Goal: Task Accomplishment & Management: Use online tool/utility

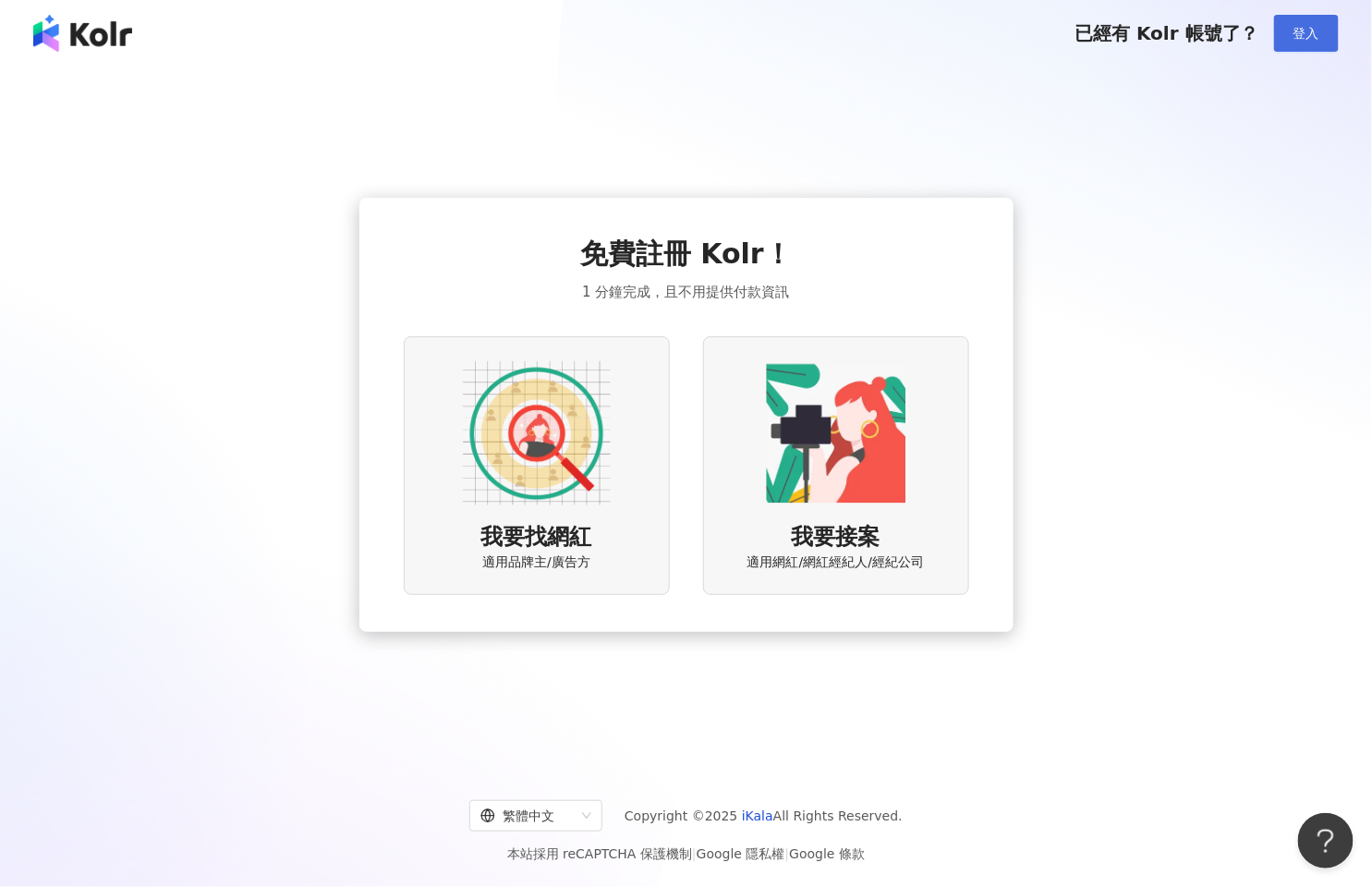
click at [1331, 25] on button "登入" at bounding box center [1306, 33] width 65 height 37
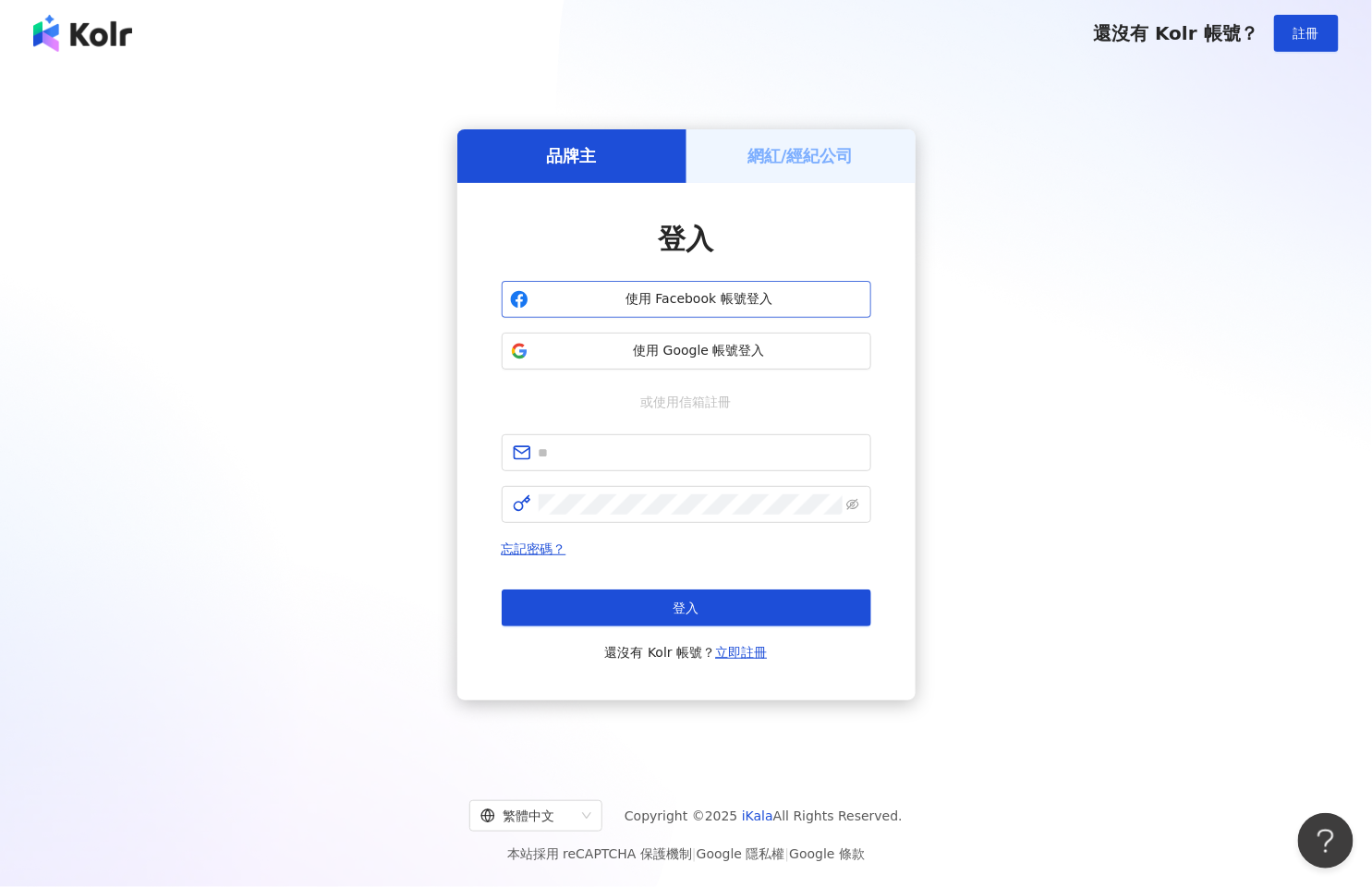
click at [666, 296] on span "使用 Facebook 帳號登入" at bounding box center [699, 299] width 327 height 19
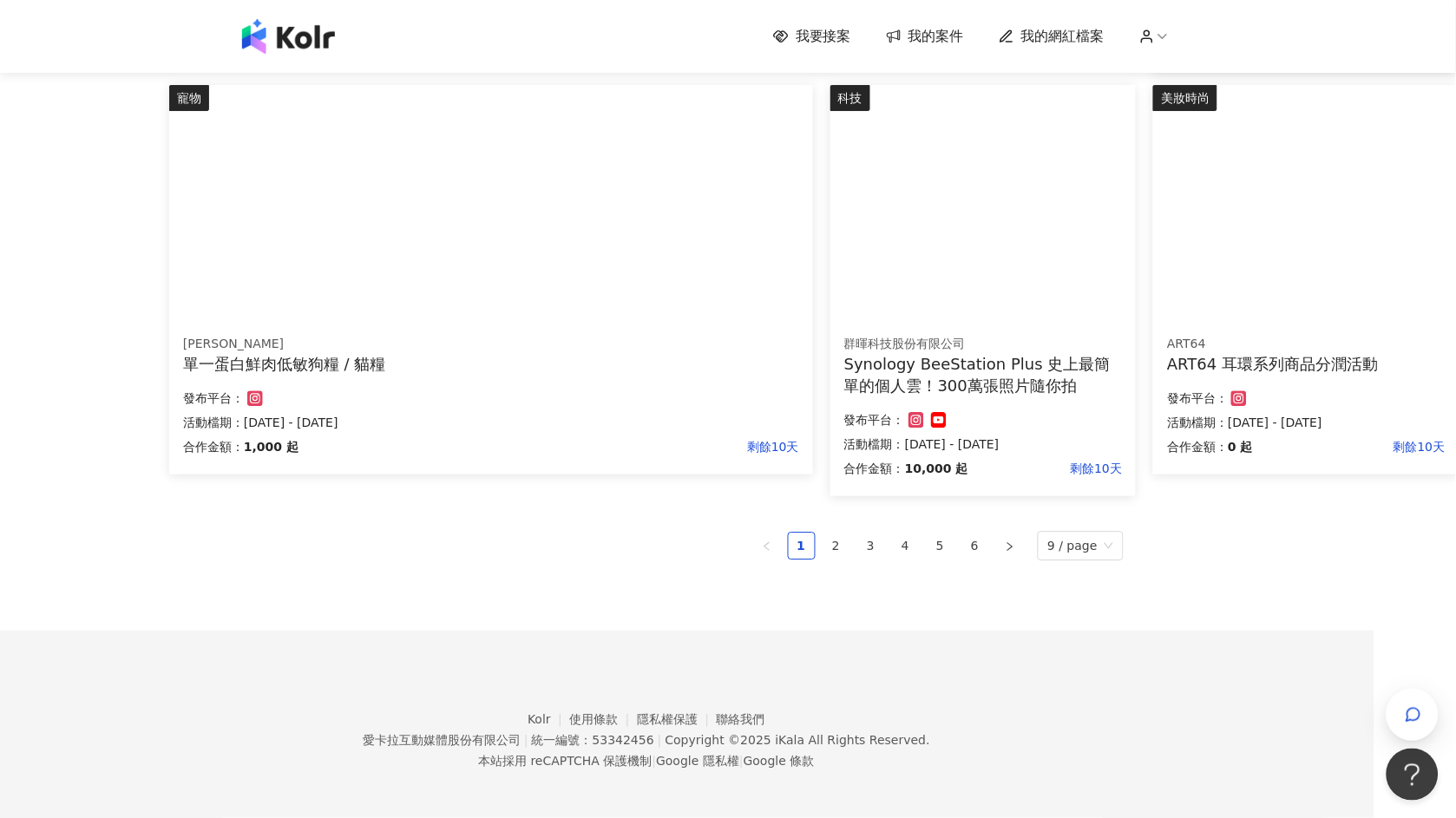
scroll to position [1033, 81]
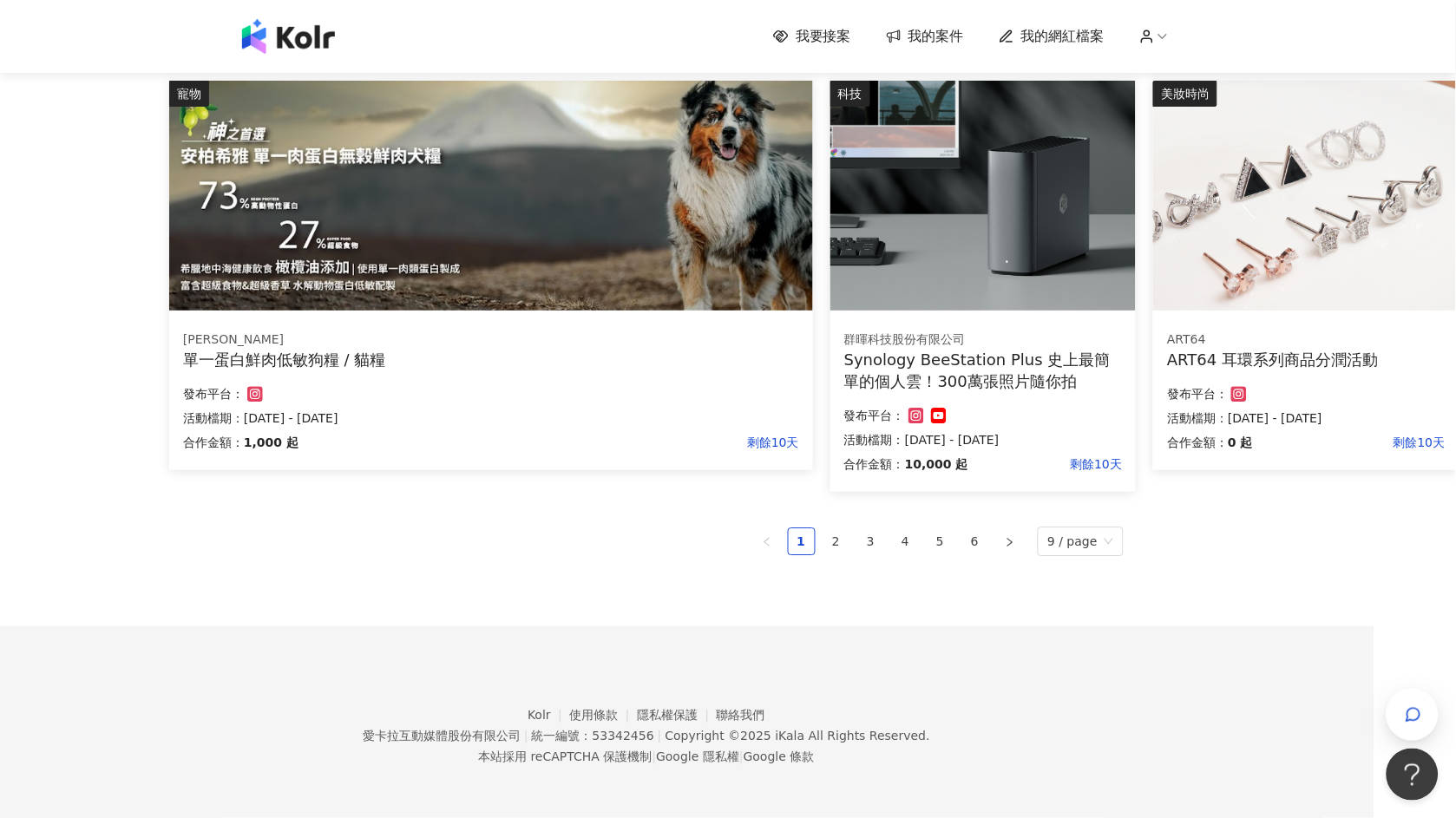
drag, startPoint x: 844, startPoint y: 540, endPoint x: 618, endPoint y: 585, distance: 230.4
click at [472, 363] on div "單一蛋白鮮肉低敏狗糧 / 貓糧" at bounding box center [491, 359] width 616 height 22
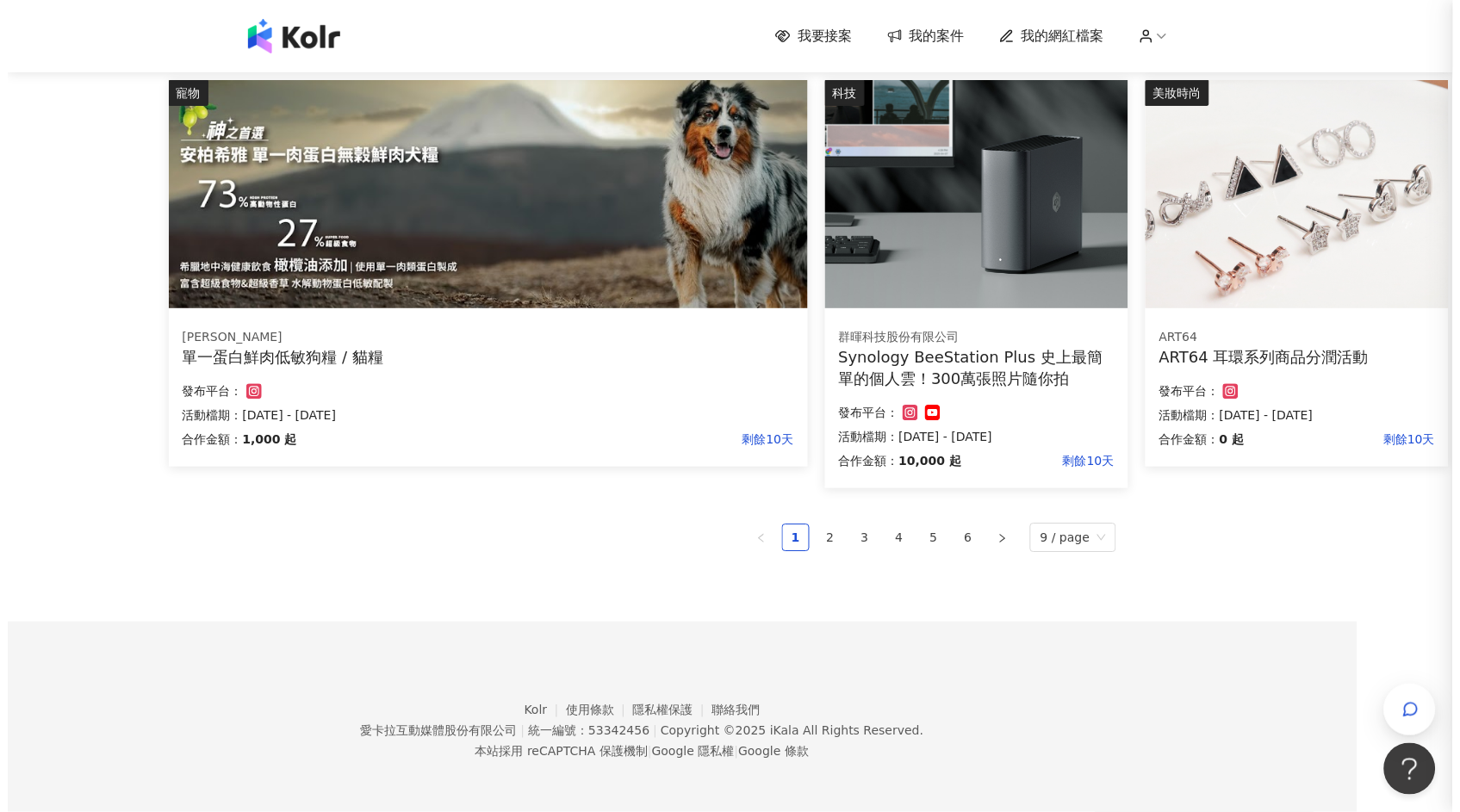
scroll to position [1026, 66]
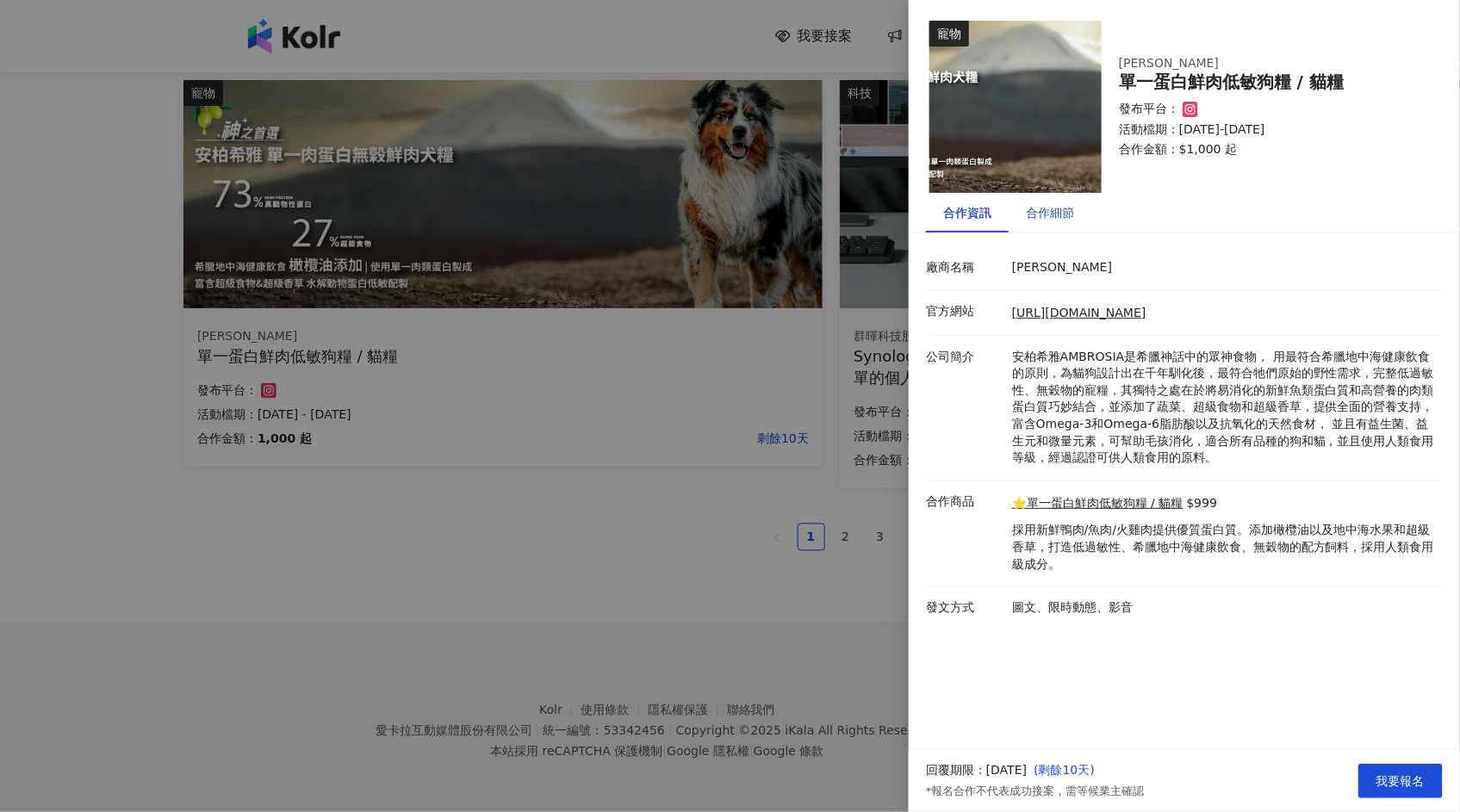
click at [1052, 208] on div "合作細節" at bounding box center [1050, 213] width 48 height 19
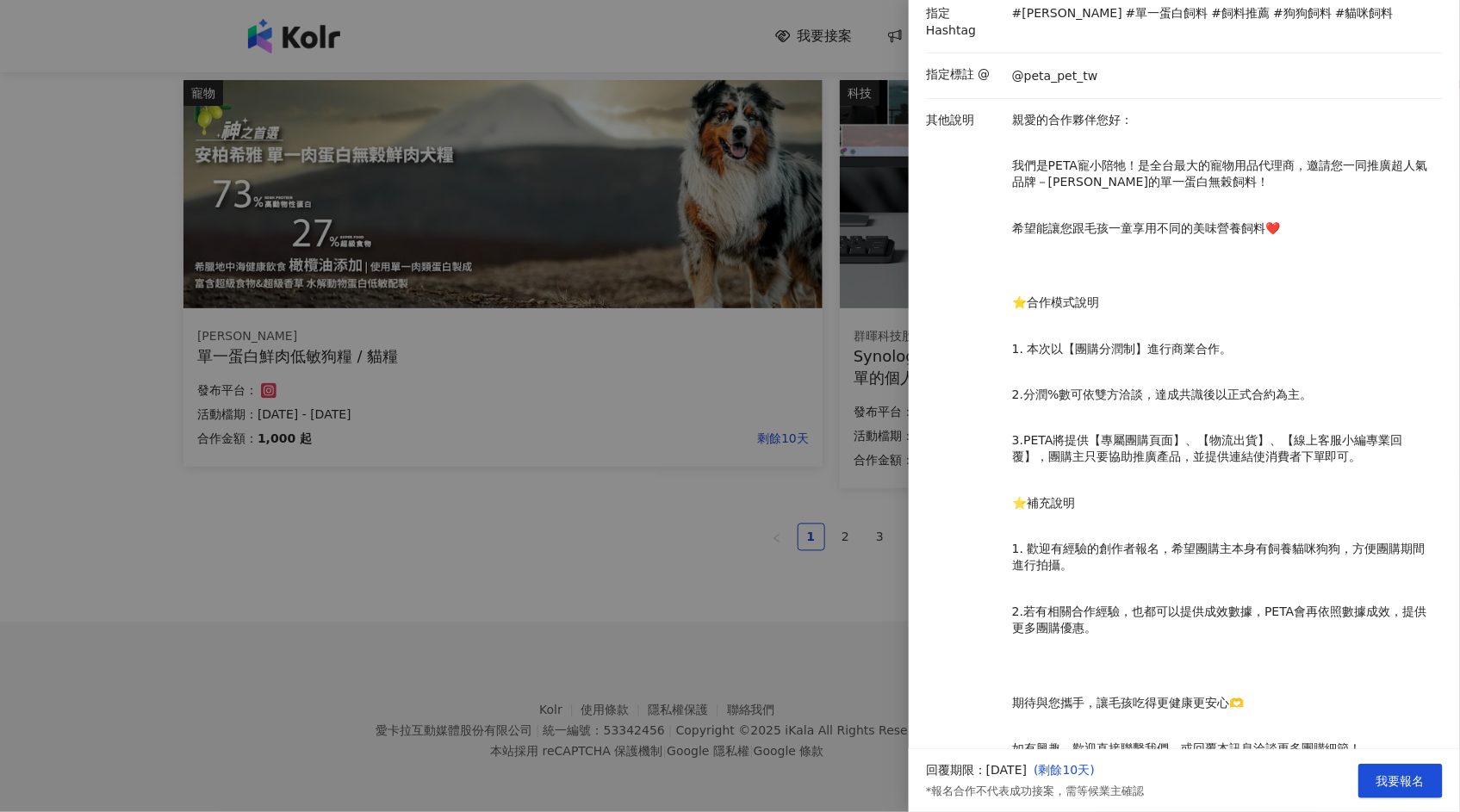
scroll to position [383, 0]
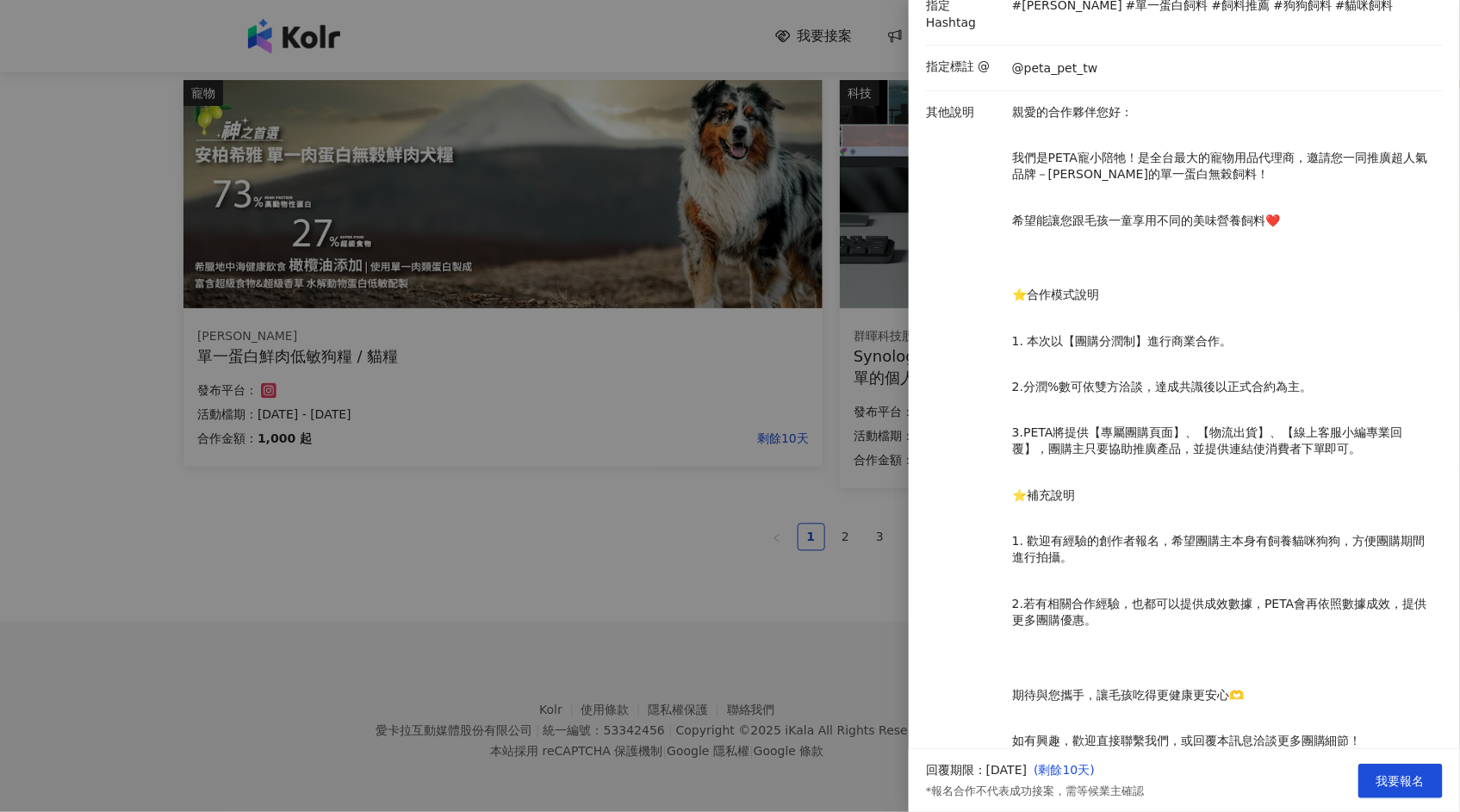
drag, startPoint x: 675, startPoint y: 551, endPoint x: 694, endPoint y: 549, distance: 19.1
click at [675, 552] on div at bounding box center [730, 406] width 1460 height 812
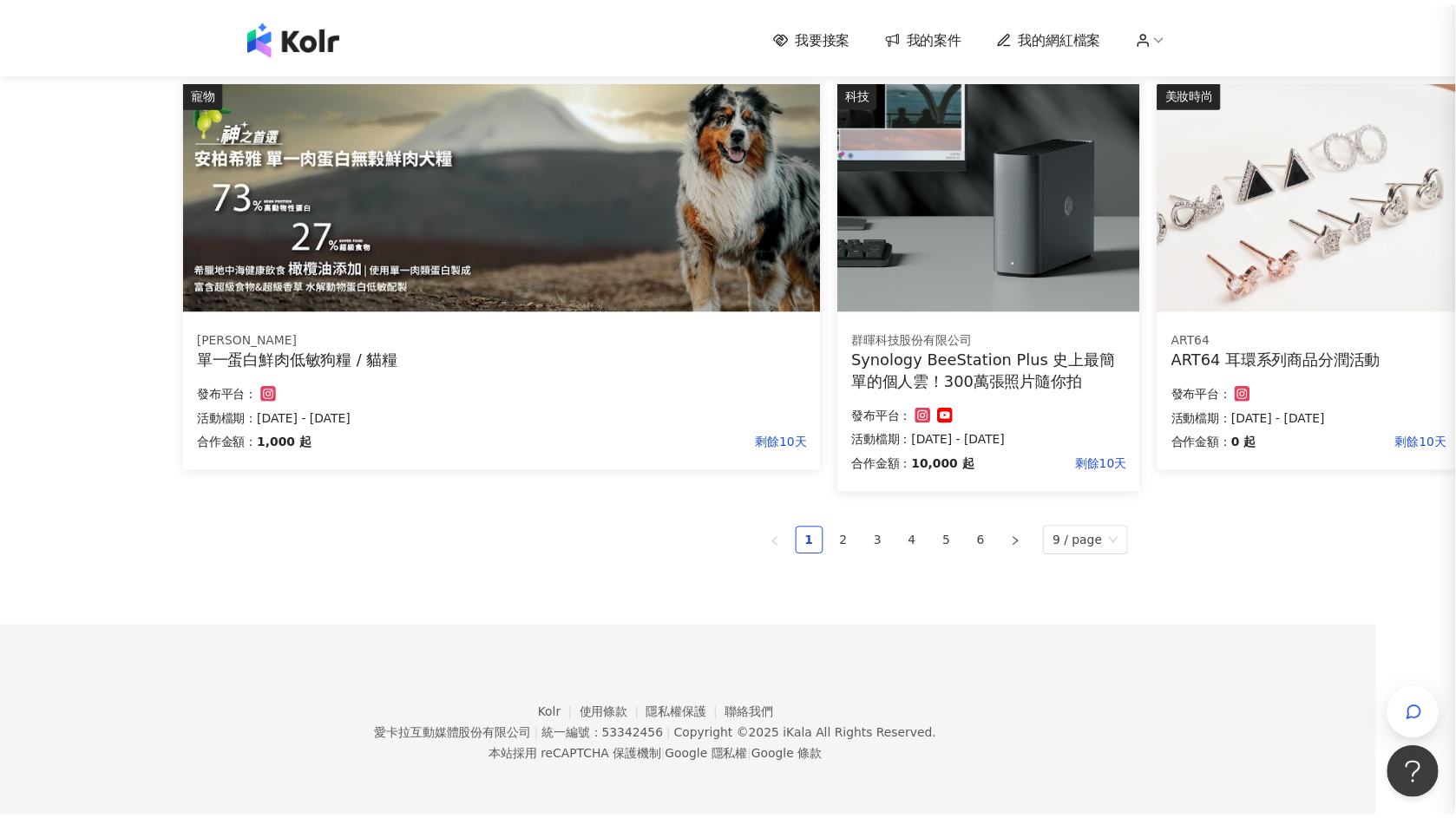
scroll to position [0, 0]
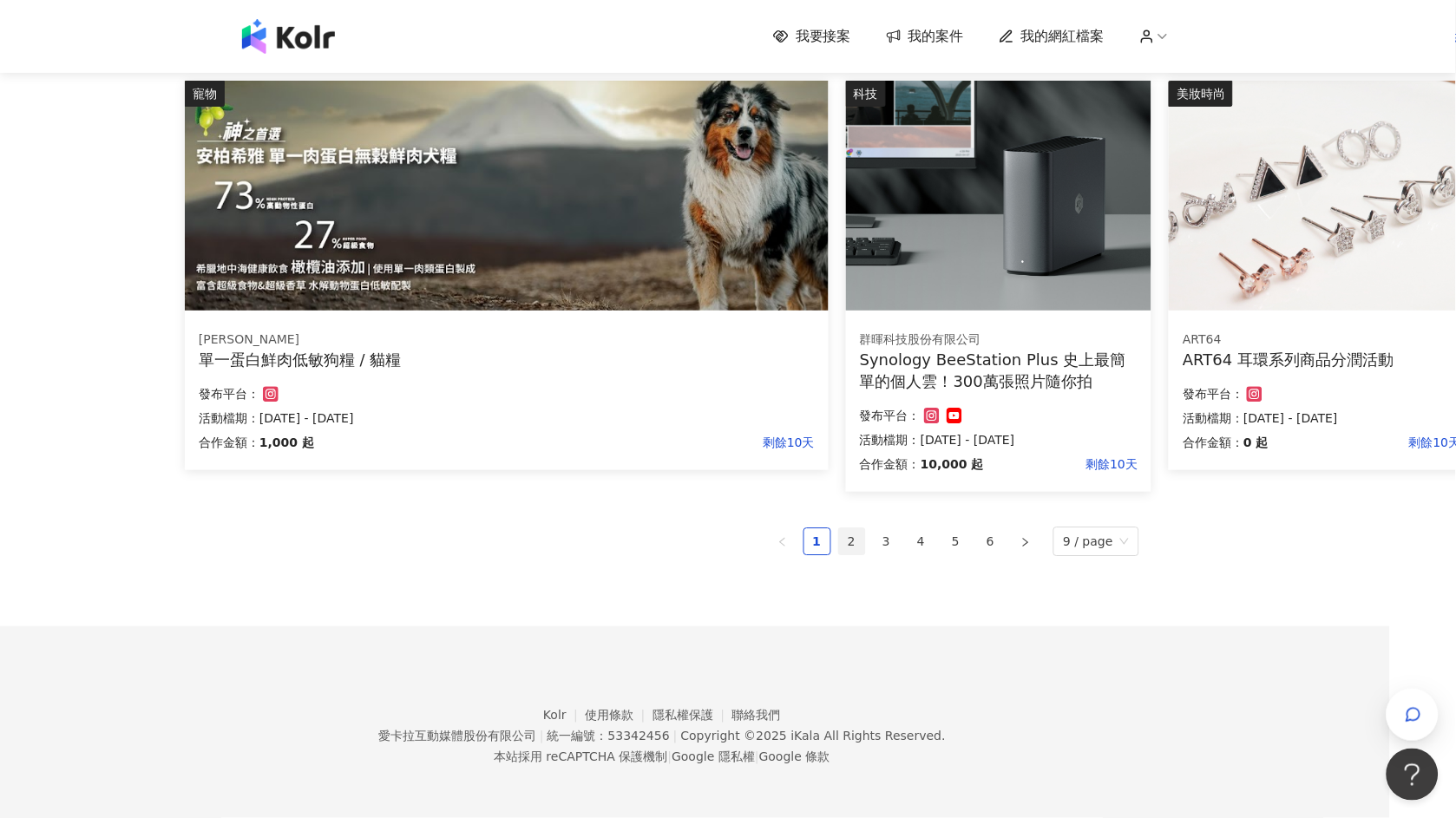
click at [861, 543] on link "2" at bounding box center [852, 542] width 26 height 26
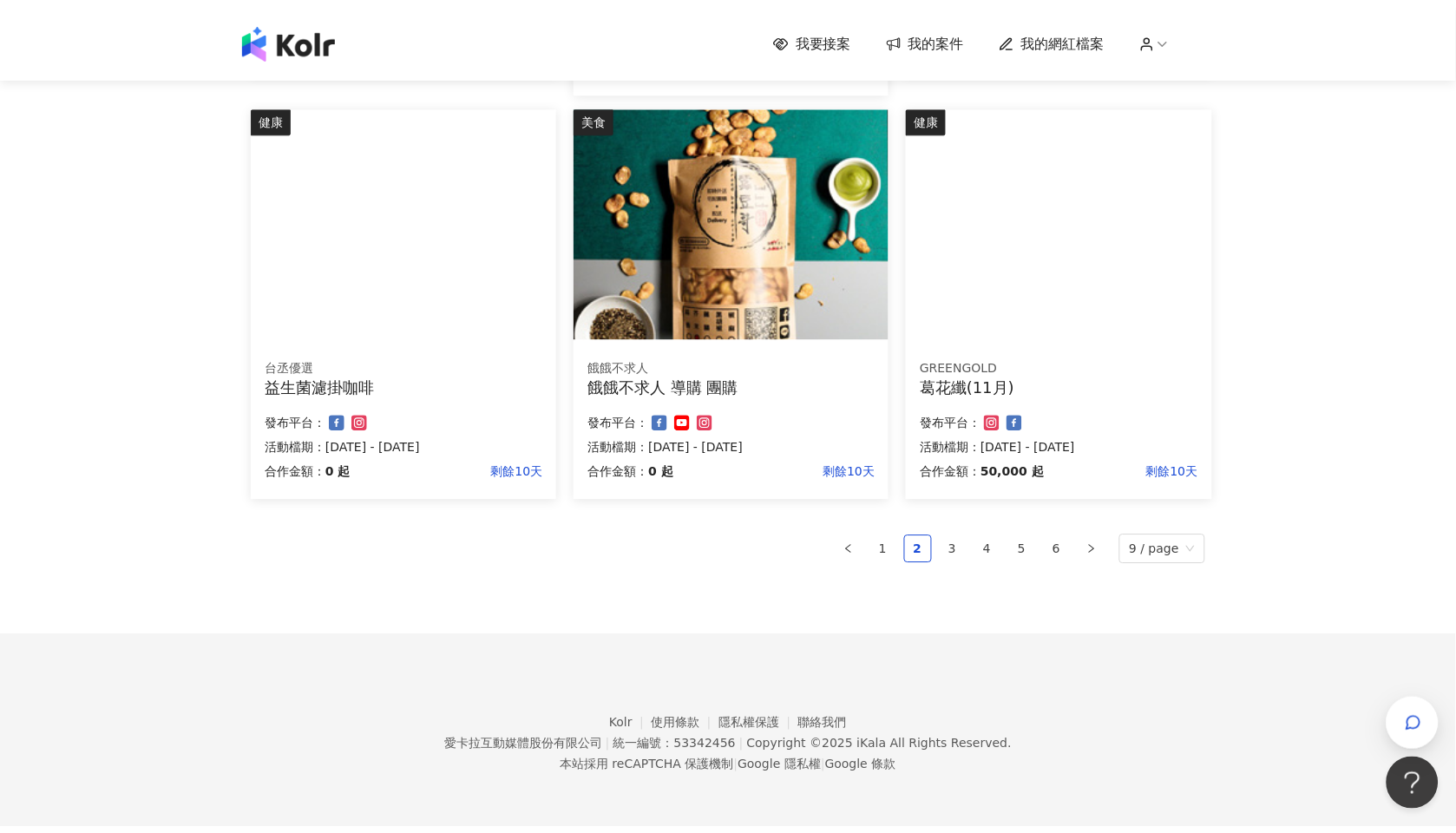
scroll to position [976, 0]
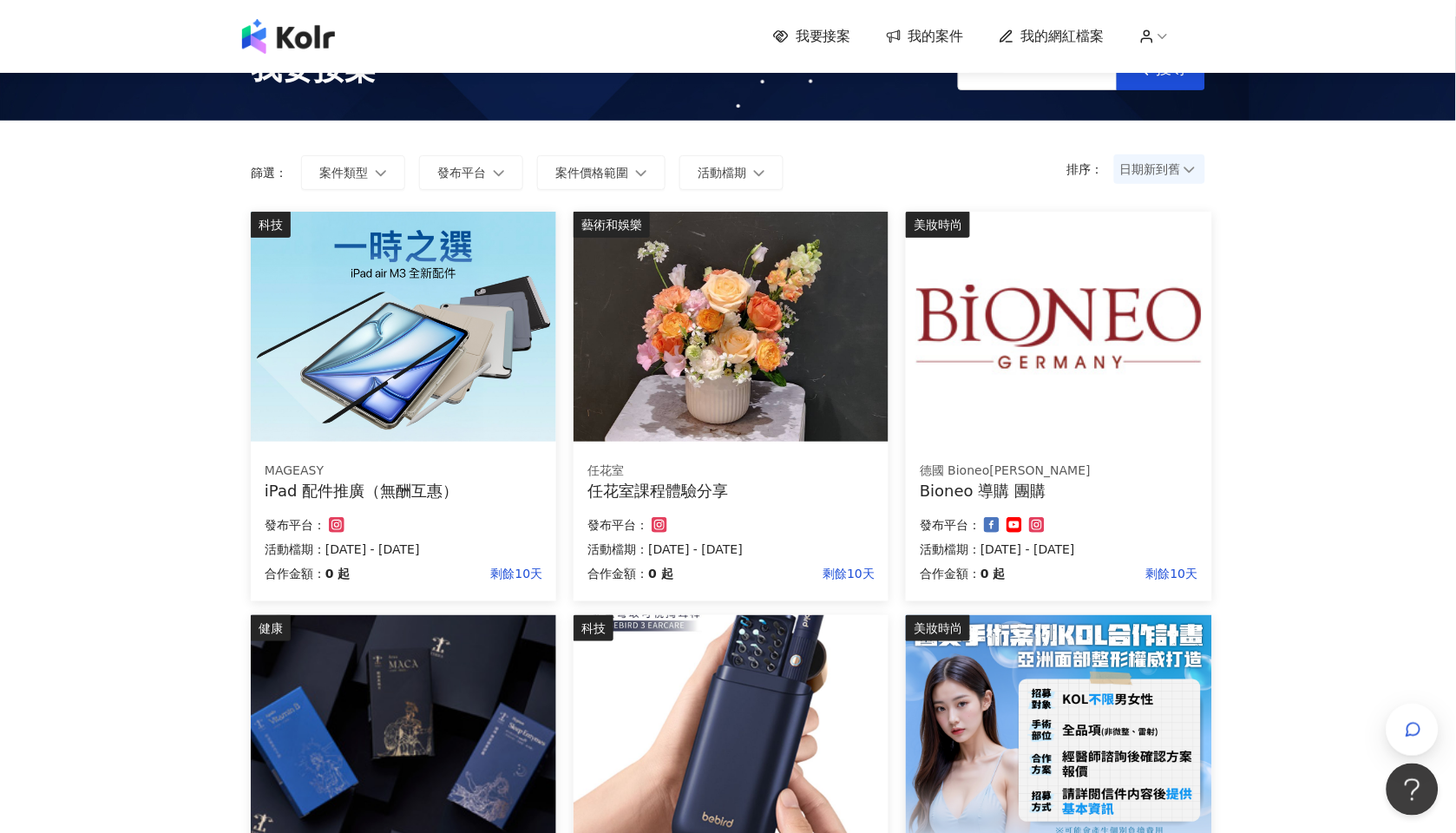
scroll to position [0, 0]
